Goal: Find specific page/section: Find specific page/section

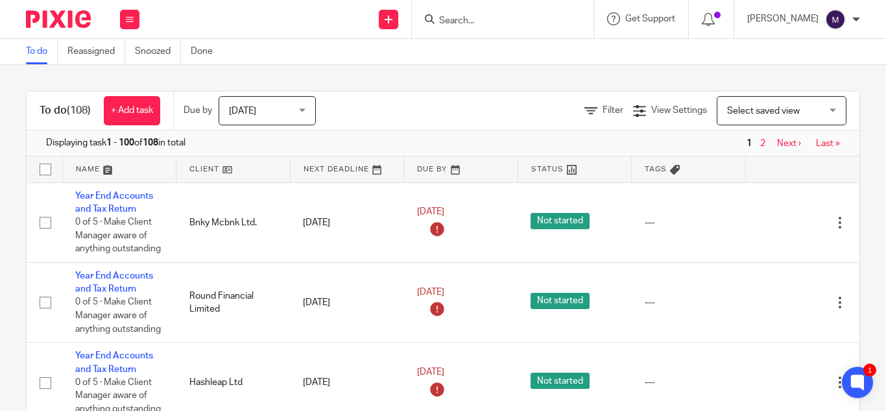
click at [480, 23] on input "Search" at bounding box center [496, 22] width 117 height 12
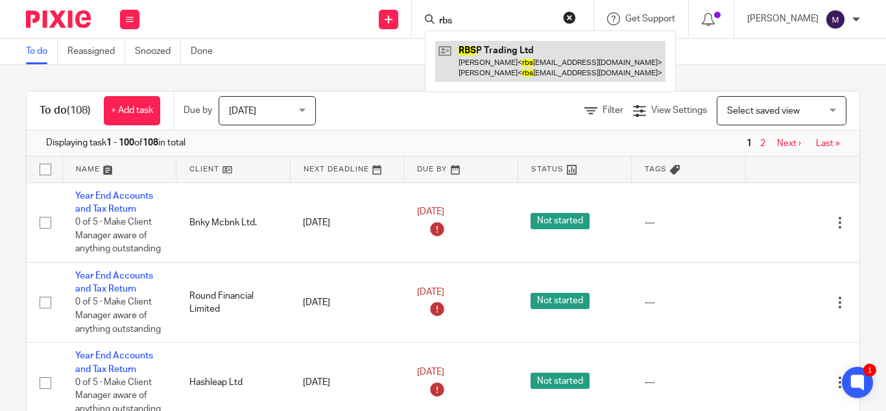
type input "rbs"
click at [536, 51] on link at bounding box center [550, 61] width 230 height 40
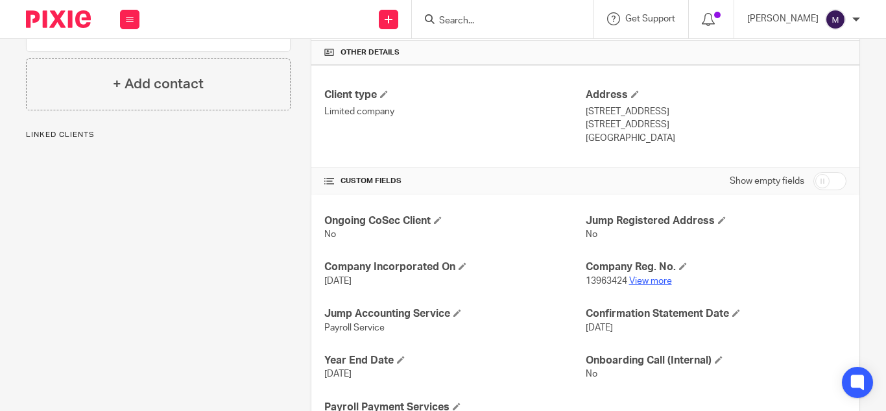
scroll to position [324, 0]
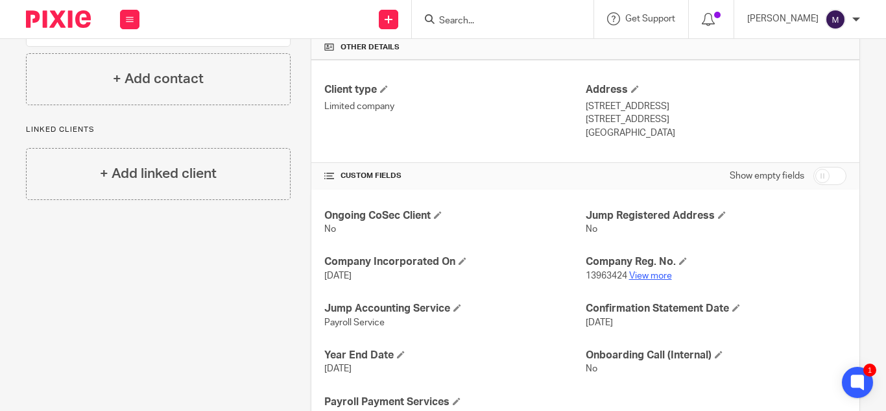
click at [641, 274] on link "View more" at bounding box center [650, 275] width 43 height 9
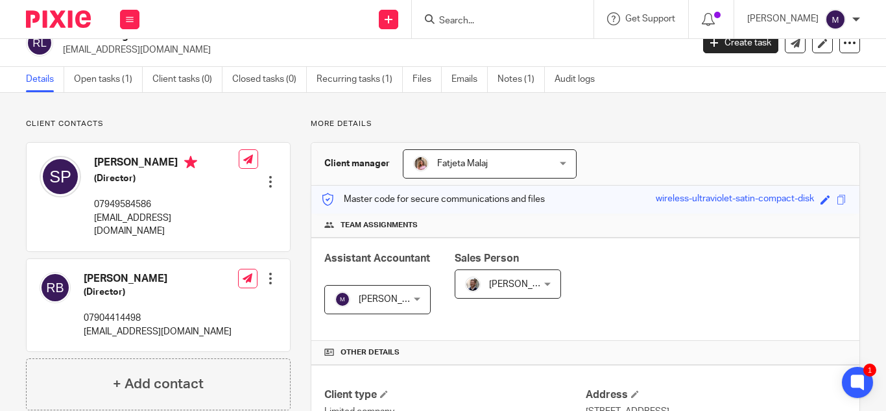
scroll to position [0, 0]
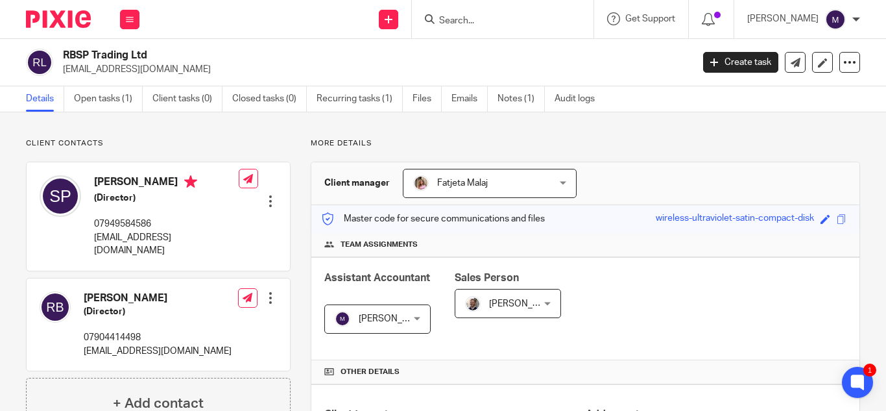
click at [475, 21] on input "Search" at bounding box center [496, 22] width 117 height 12
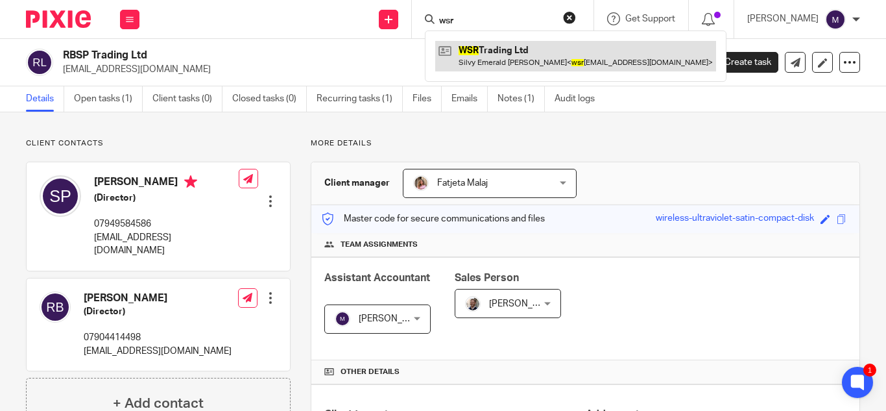
type input "wsr"
click at [553, 63] on link at bounding box center [575, 56] width 281 height 30
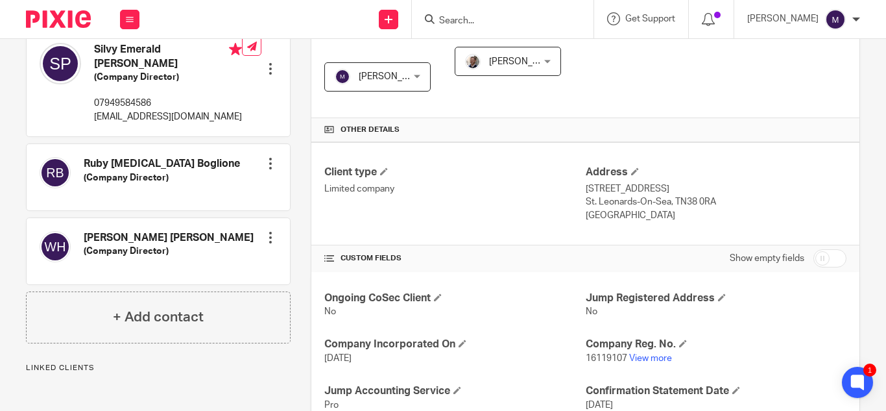
scroll to position [259, 0]
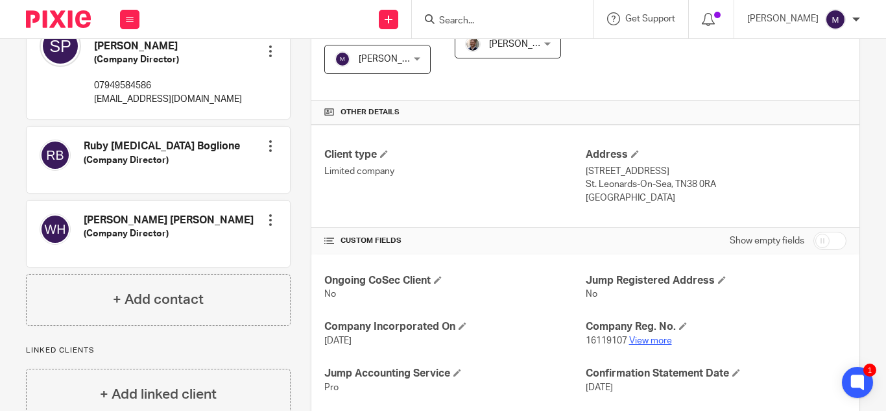
click at [654, 337] on link "View more" at bounding box center [650, 340] width 43 height 9
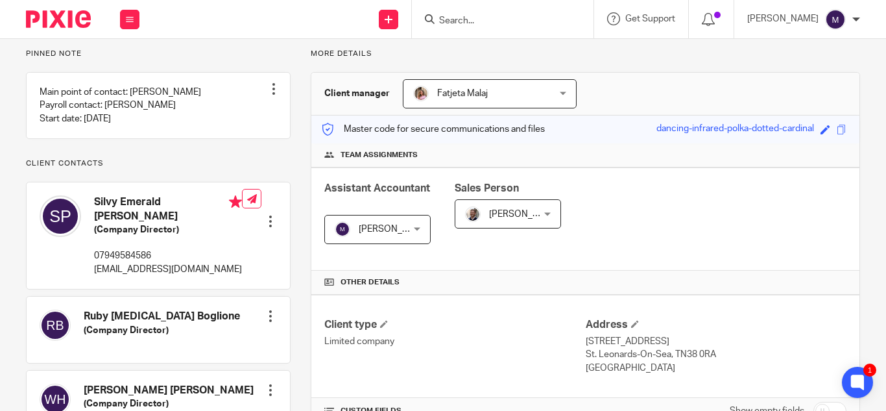
scroll to position [0, 0]
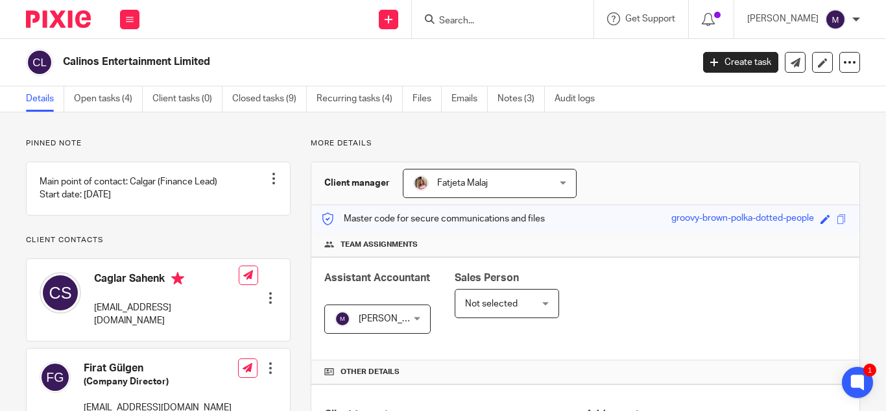
scroll to position [392, 0]
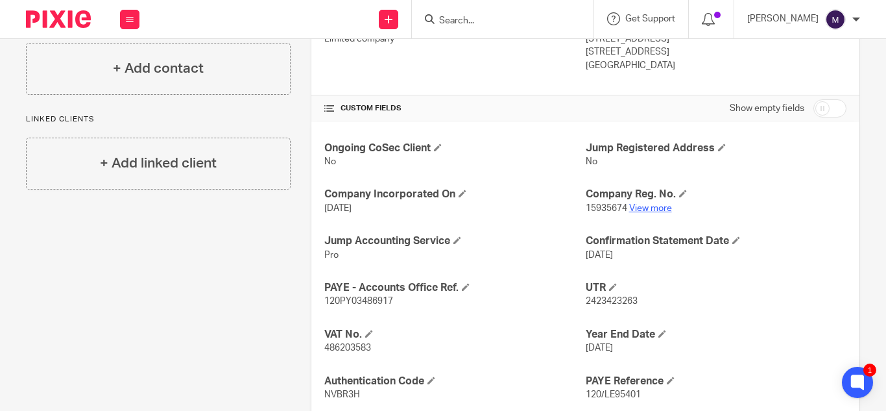
click at [653, 210] on link "View more" at bounding box center [650, 208] width 43 height 9
